Goal: Information Seeking & Learning: Learn about a topic

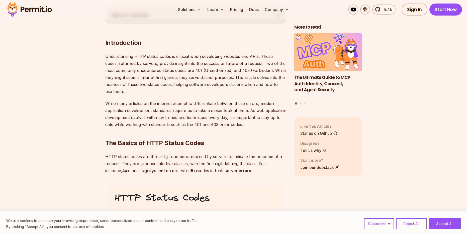
scroll to position [303, 0]
click at [208, 70] on p "Understanding HTTP status codes is crucial when developing websites and APIs. T…" at bounding box center [195, 73] width 181 height 42
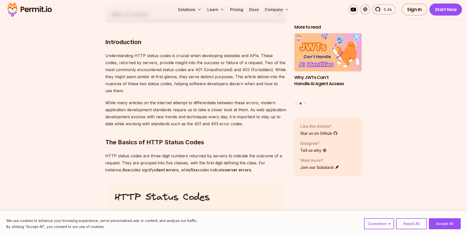
click at [236, 68] on p "Understanding HTTP status codes is crucial when developing websites and APIs. T…" at bounding box center [195, 73] width 181 height 42
click at [247, 69] on p "Understanding HTTP status codes is crucial when developing websites and APIs. T…" at bounding box center [195, 73] width 181 height 42
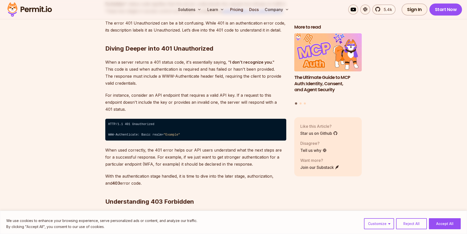
scroll to position [754, 0]
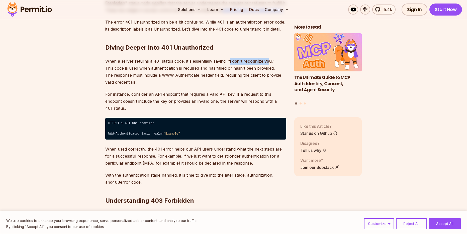
drag, startPoint x: 228, startPoint y: 62, endPoint x: 208, endPoint y: 48, distance: 24.3
click at [264, 60] on p "When a server returns a 401 status code, it's essentially saying, " I don’t rec…" at bounding box center [195, 72] width 181 height 28
click at [185, 47] on h2 "Diving Deeper into 401 Unauthorized" at bounding box center [195, 38] width 181 height 28
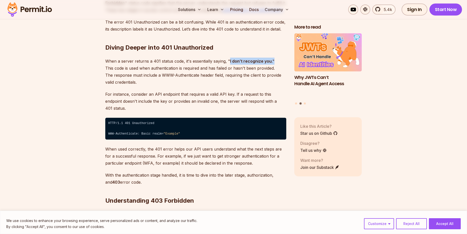
drag, startPoint x: 229, startPoint y: 61, endPoint x: 272, endPoint y: 60, distance: 43.4
click at [272, 60] on p "When a server returns a 401 status code, it's essentially saying, " I don’t rec…" at bounding box center [195, 72] width 181 height 28
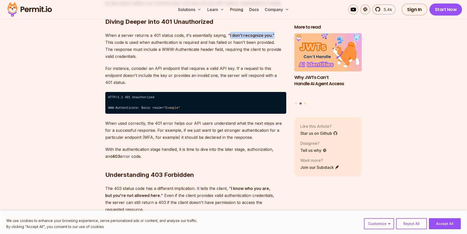
scroll to position [788, 0]
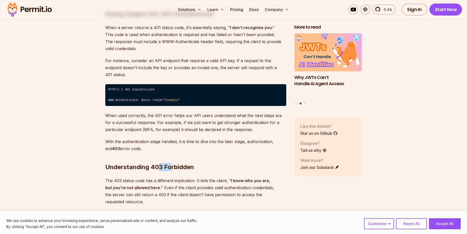
drag, startPoint x: 158, startPoint y: 159, endPoint x: 179, endPoint y: 169, distance: 22.7
click at [171, 160] on h2 "Understanding 403 Forbidden" at bounding box center [195, 157] width 181 height 28
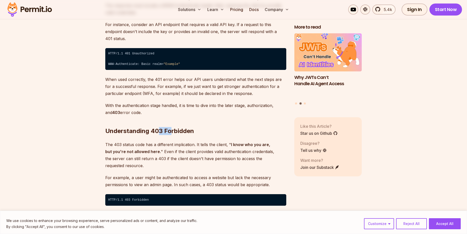
scroll to position [824, 0]
drag, startPoint x: 230, startPoint y: 137, endPoint x: 265, endPoint y: 136, distance: 35.7
click at [265, 141] on p "The 403 status code has a different implication. It tells the client, " I know …" at bounding box center [195, 155] width 181 height 28
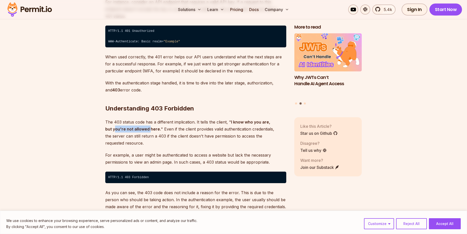
drag, startPoint x: 107, startPoint y: 122, endPoint x: 145, endPoint y: 130, distance: 38.8
click at [145, 125] on p "The 403 status code has a different implication. It tells the client, " I know …" at bounding box center [195, 133] width 181 height 28
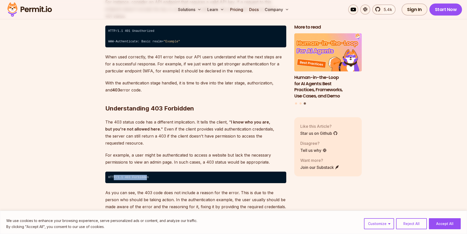
drag, startPoint x: 123, startPoint y: 162, endPoint x: 123, endPoint y: 165, distance: 3.3
click at [115, 172] on code "HTTP/1.1 403 Forbidden" at bounding box center [195, 178] width 181 height 12
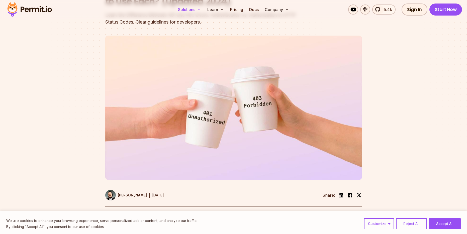
scroll to position [0, 0]
